Goal: Transaction & Acquisition: Purchase product/service

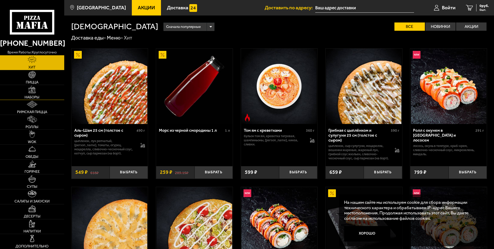
click at [37, 97] on span "Наборы" at bounding box center [32, 97] width 15 height 4
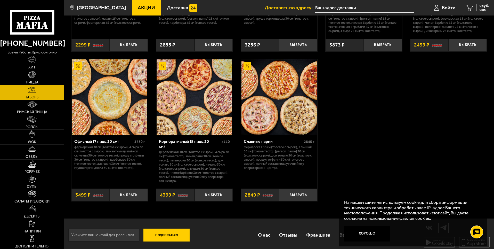
scroll to position [785, 0]
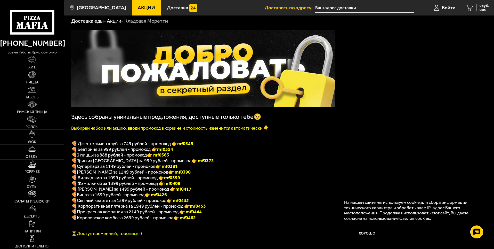
scroll to position [26, 0]
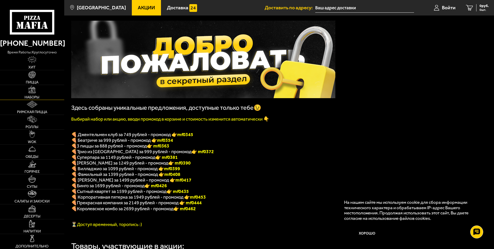
click at [33, 98] on span "Наборы" at bounding box center [32, 97] width 15 height 4
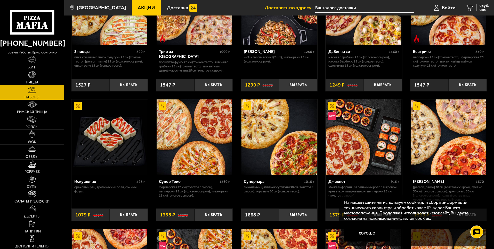
scroll to position [206, 0]
